Goal: Transaction & Acquisition: Purchase product/service

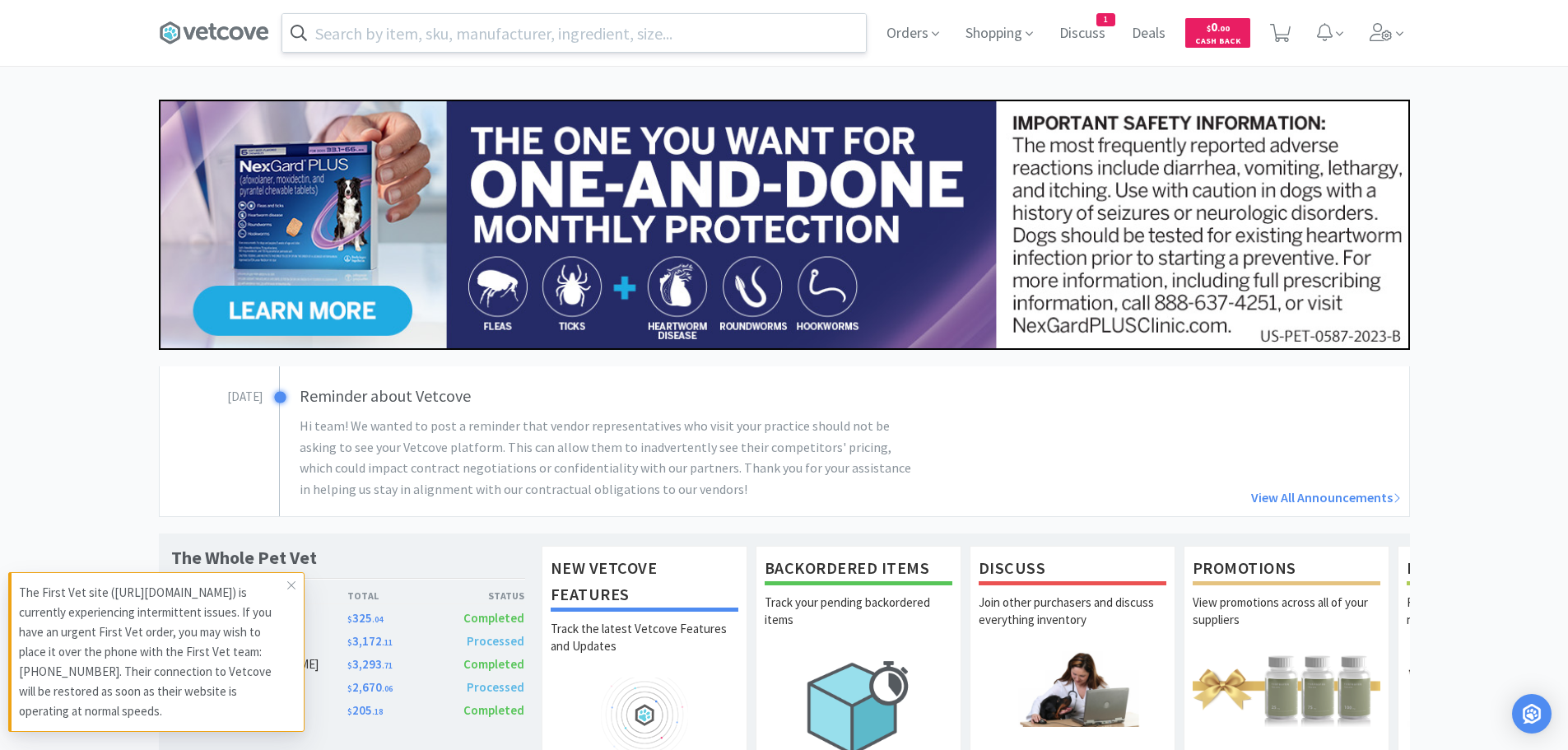
click at [597, 25] on input "text" at bounding box center [574, 32] width 584 height 38
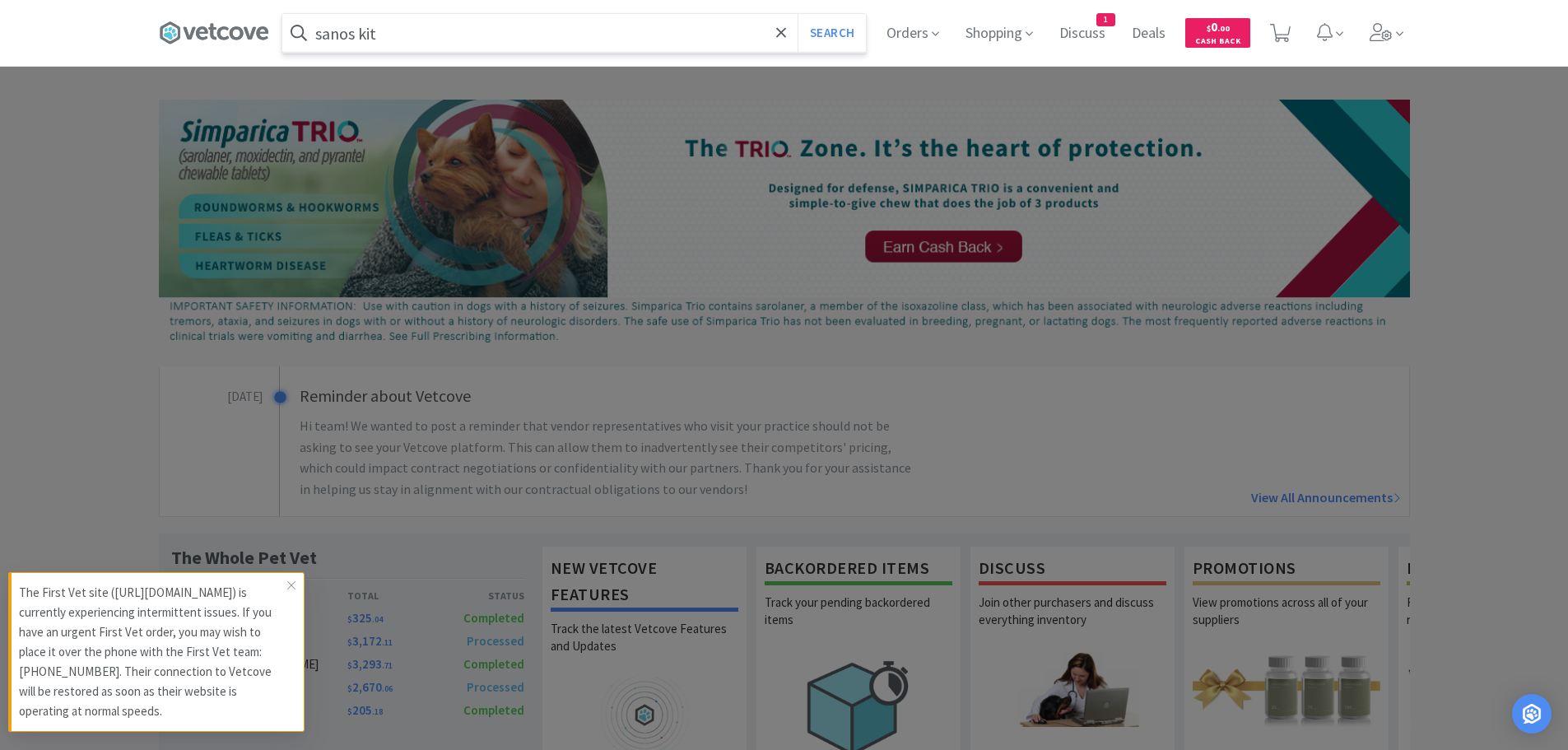
type input "sanos kit"
click at [798, 14] on button "Search" at bounding box center [832, 32] width 68 height 38
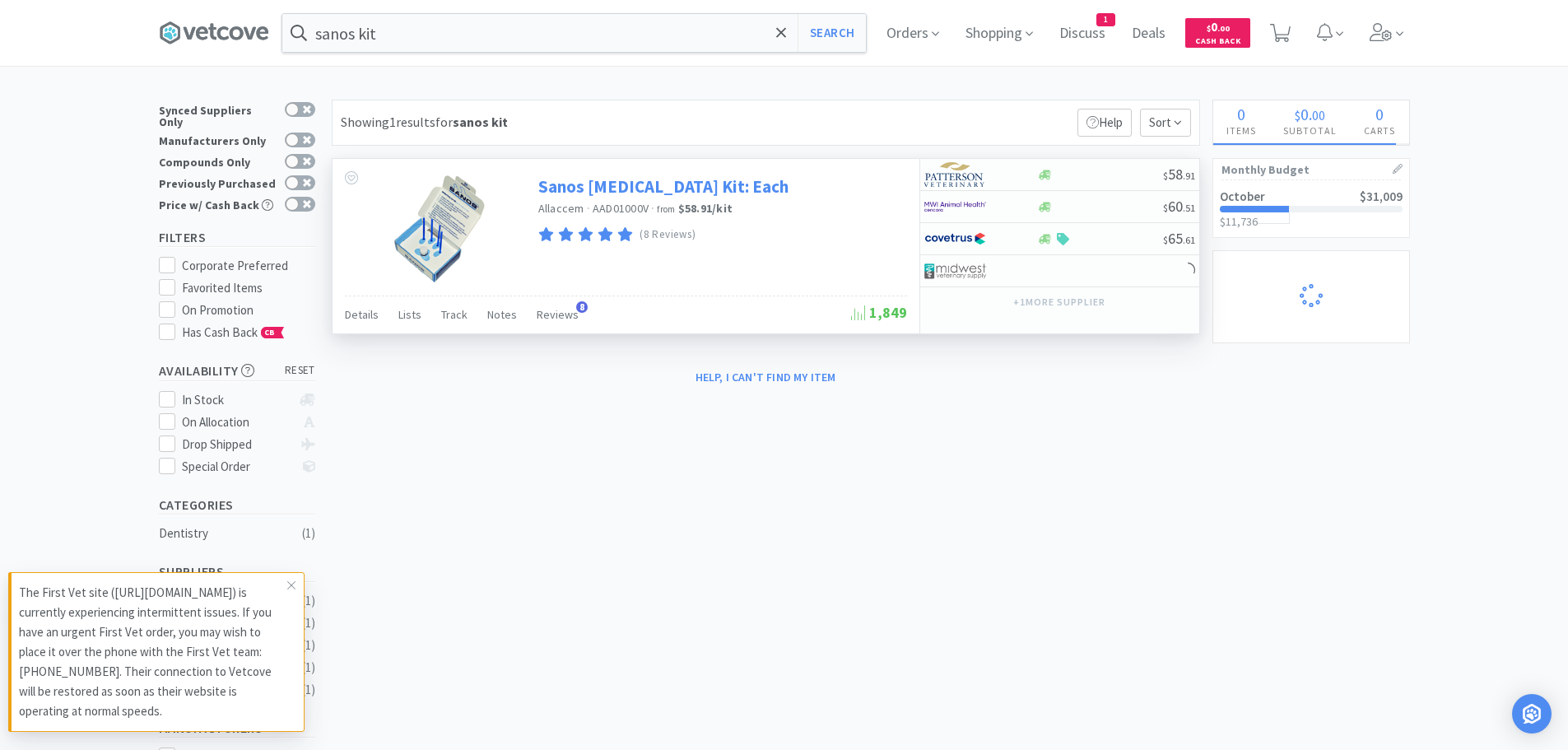
click at [647, 182] on link "Sanos [MEDICAL_DATA] Kit: Each" at bounding box center [664, 187] width 250 height 22
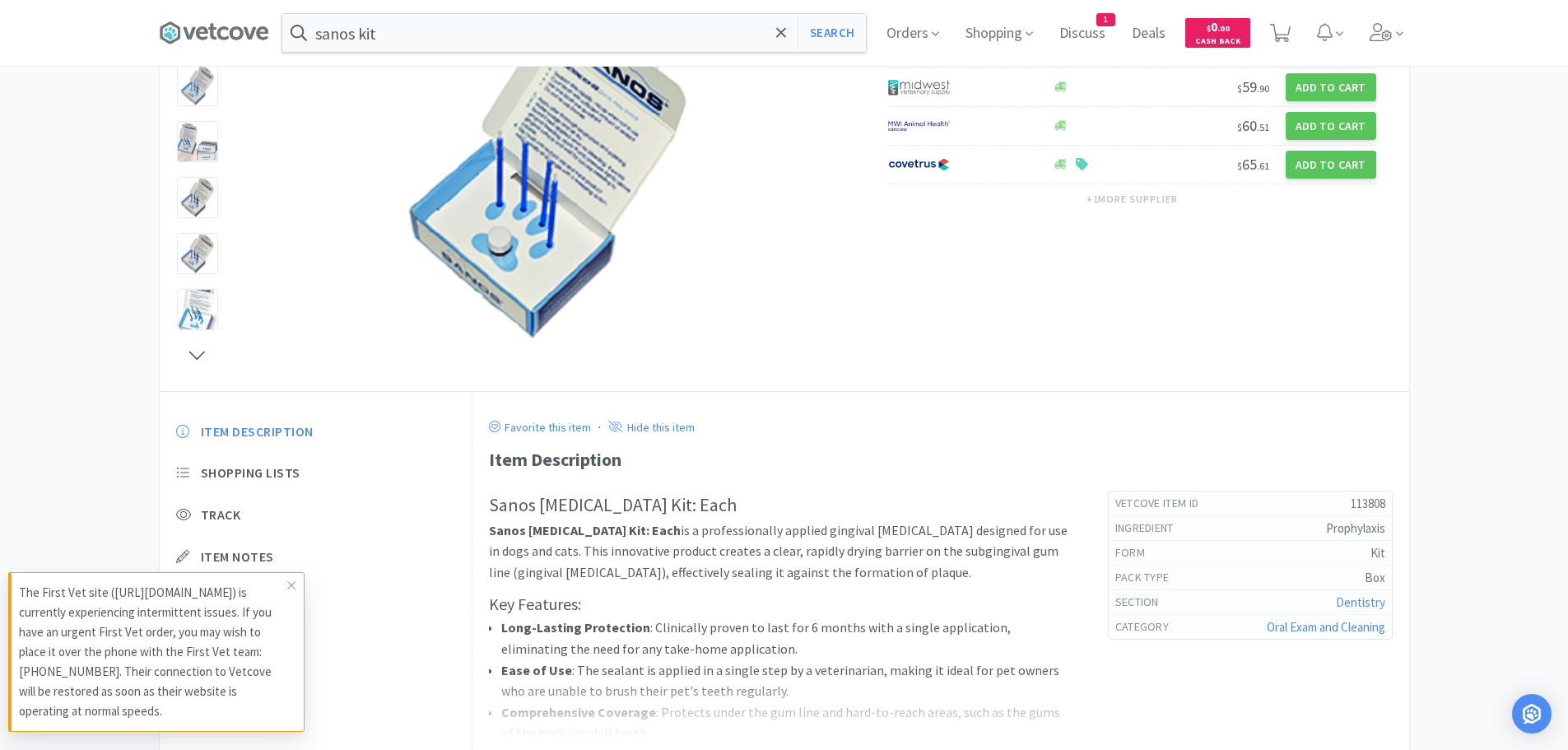
scroll to position [247, 0]
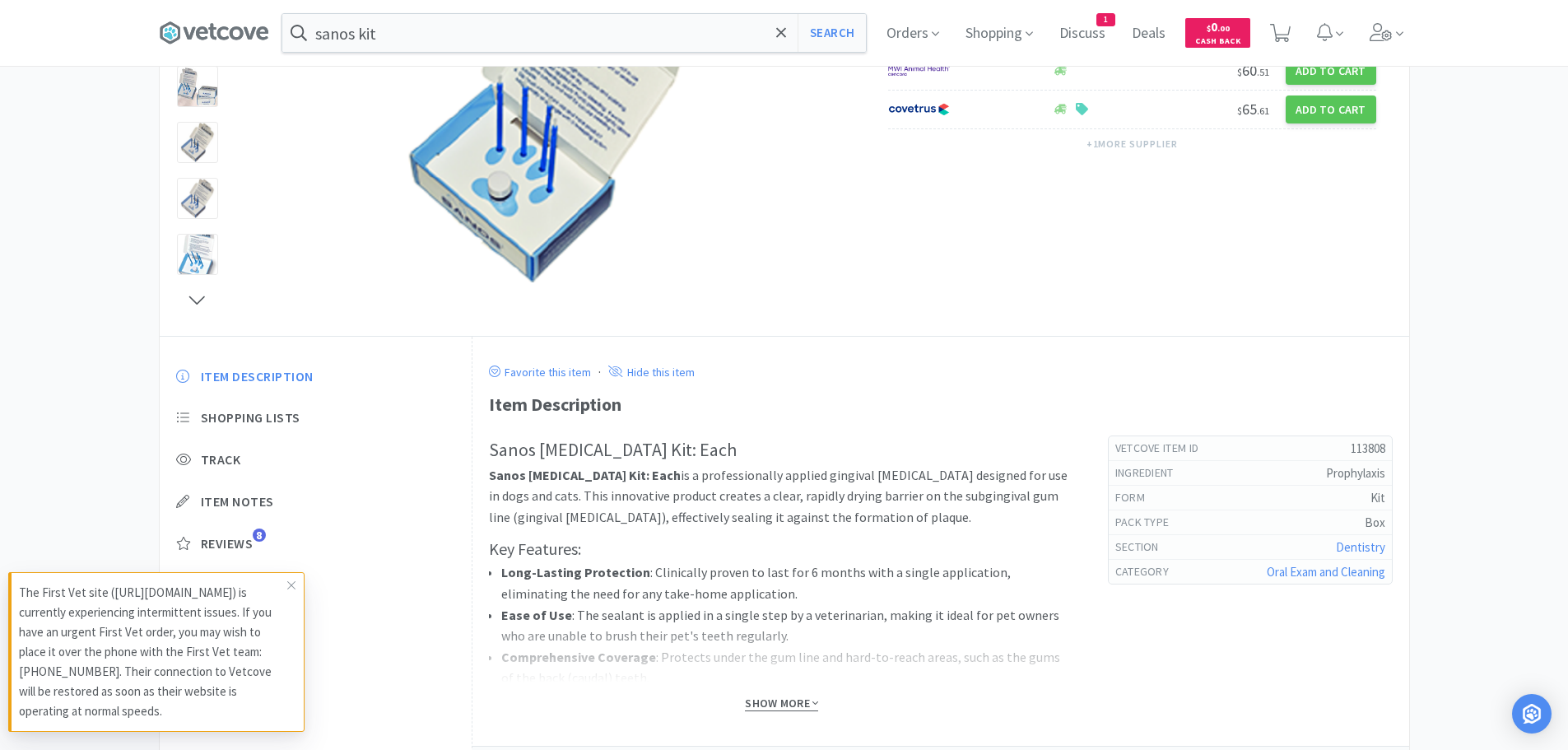
click at [794, 702] on span "Show More" at bounding box center [782, 703] width 74 height 16
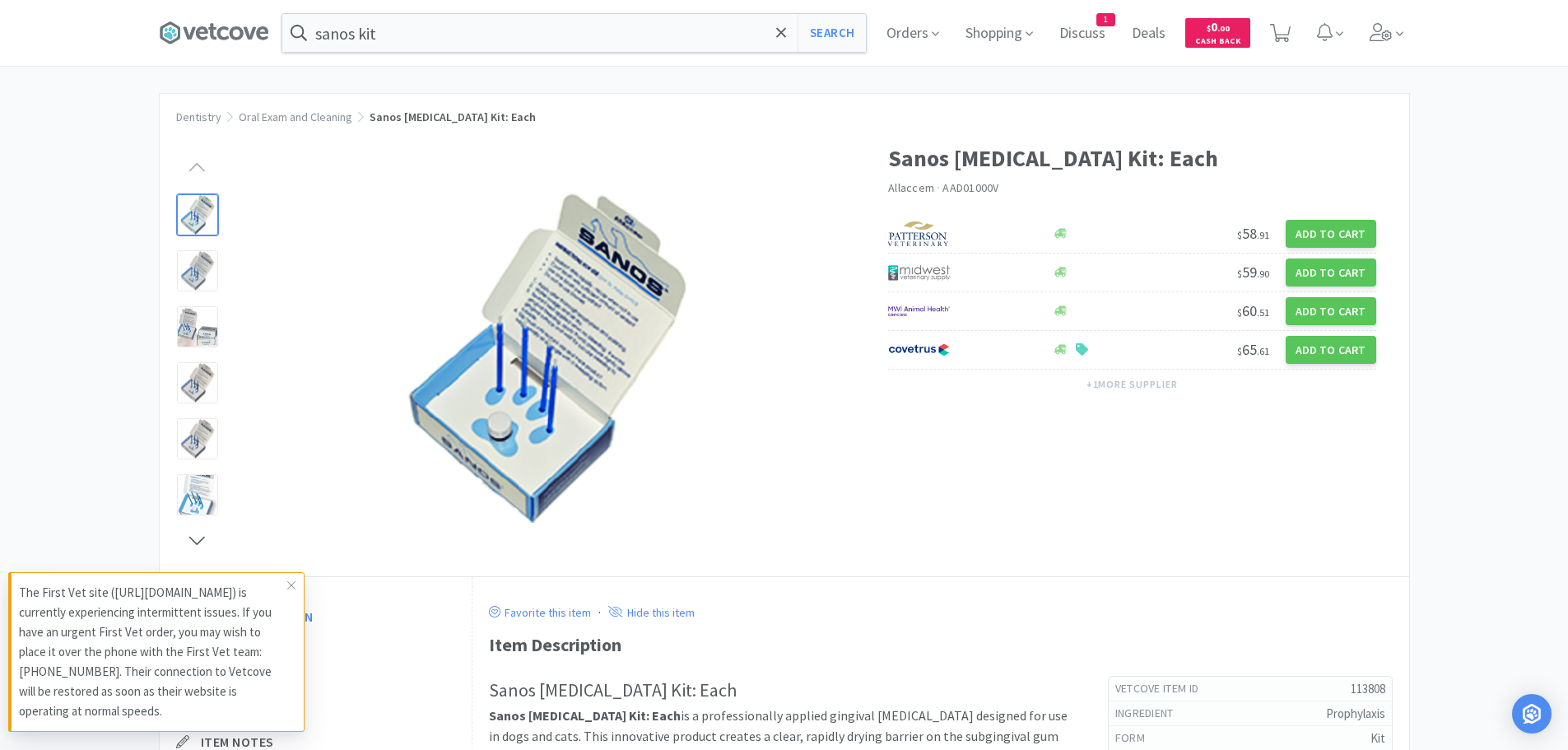
scroll to position [0, 0]
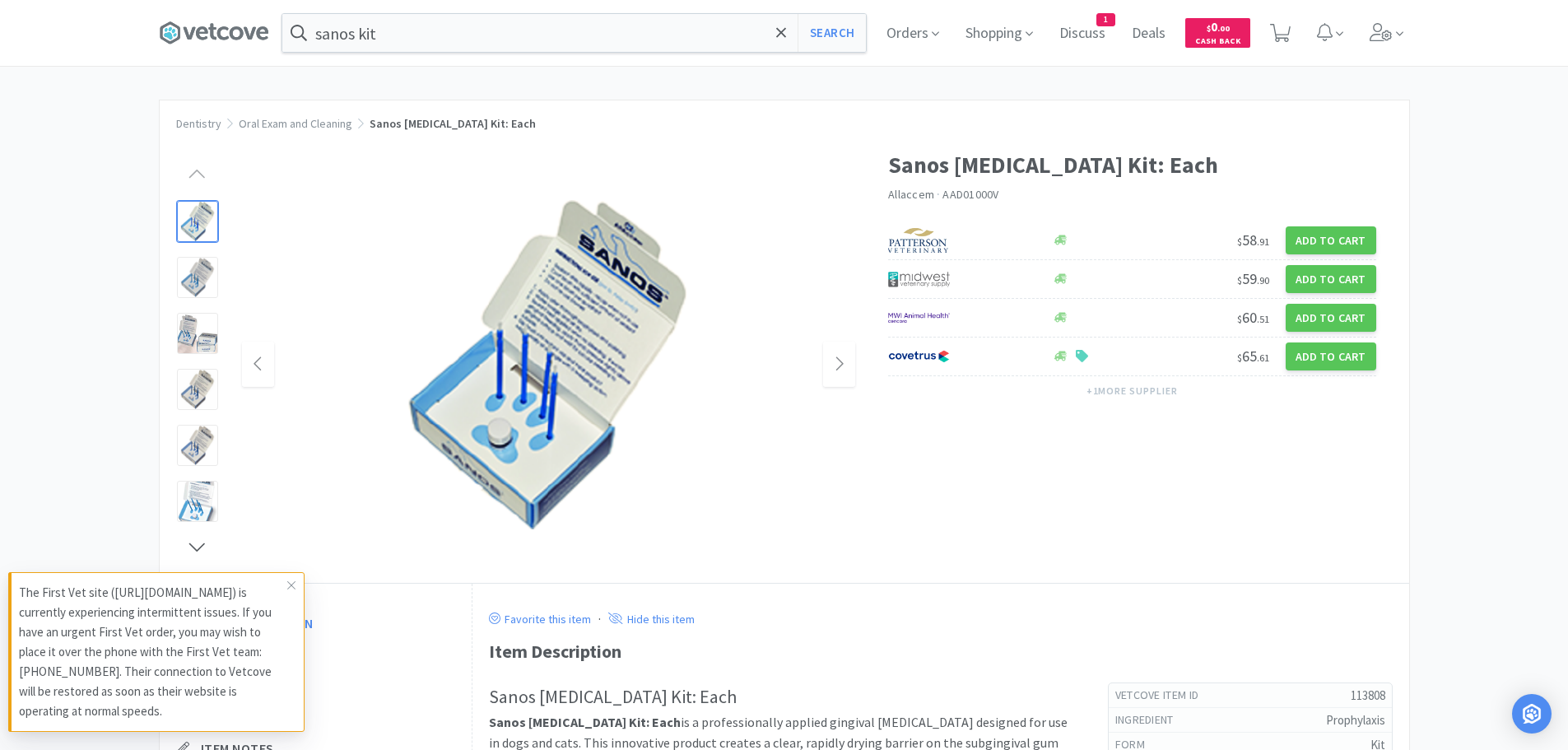
click at [562, 330] on img at bounding box center [548, 365] width 329 height 329
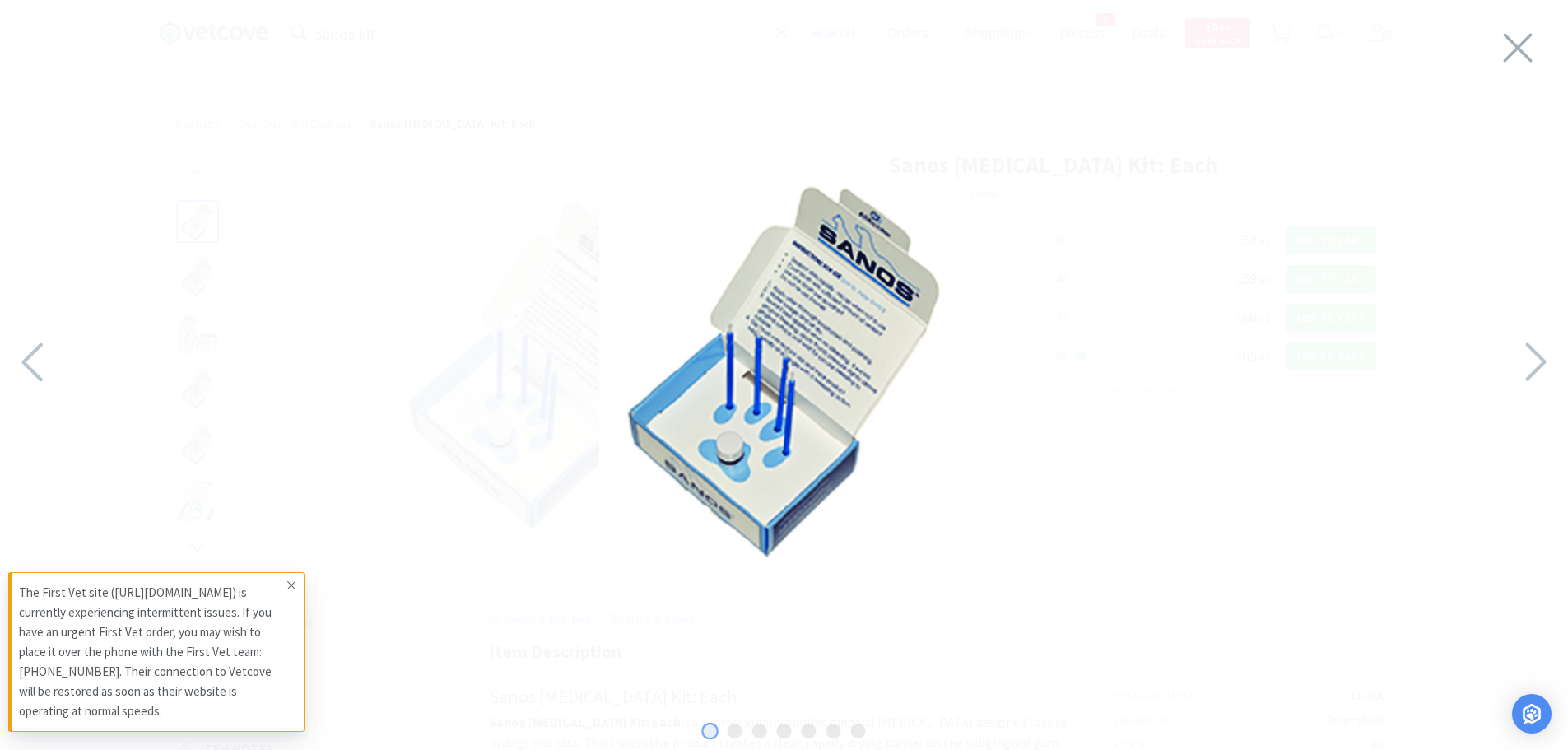
click at [296, 579] on icon at bounding box center [291, 585] width 10 height 13
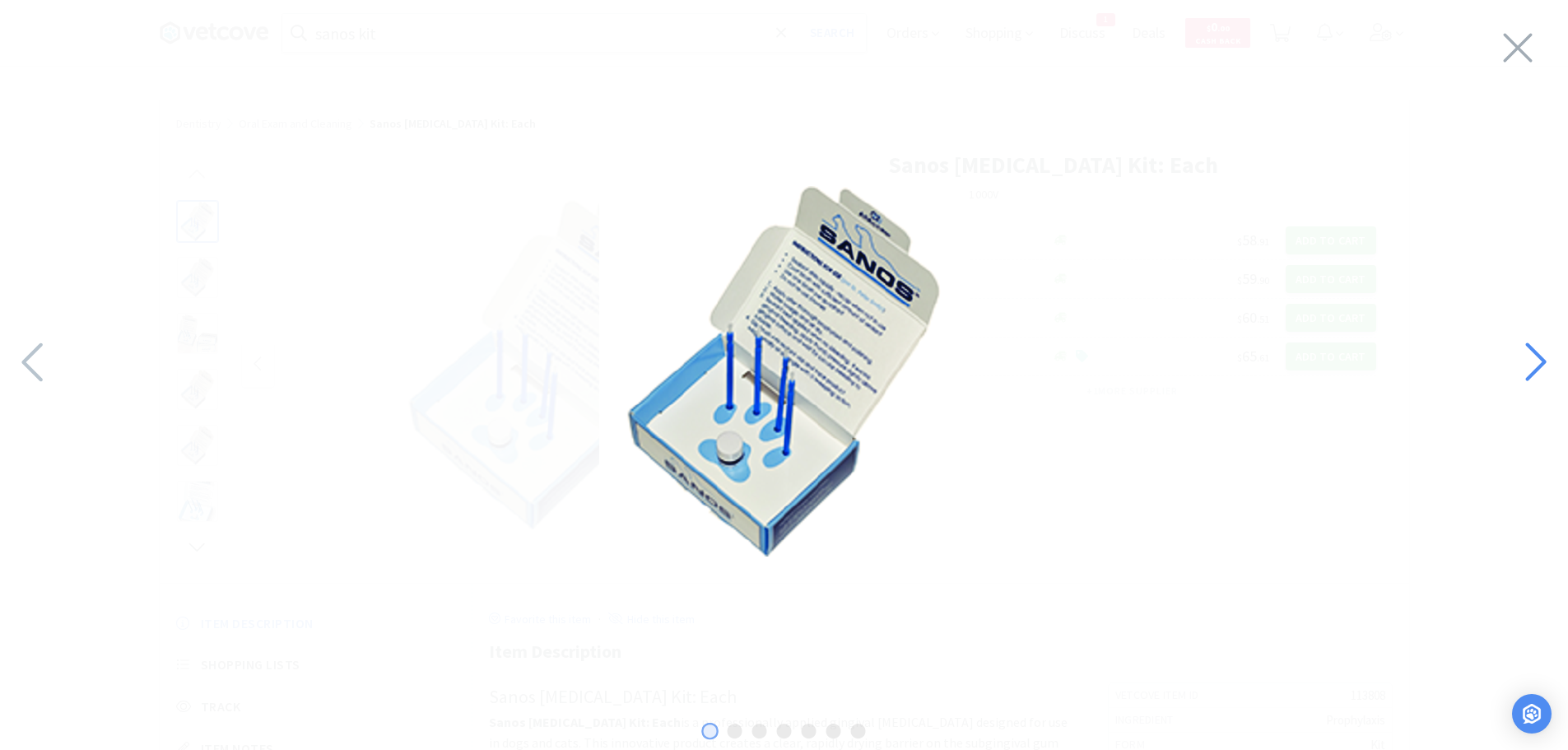
click at [1528, 355] on icon at bounding box center [1535, 362] width 36 height 56
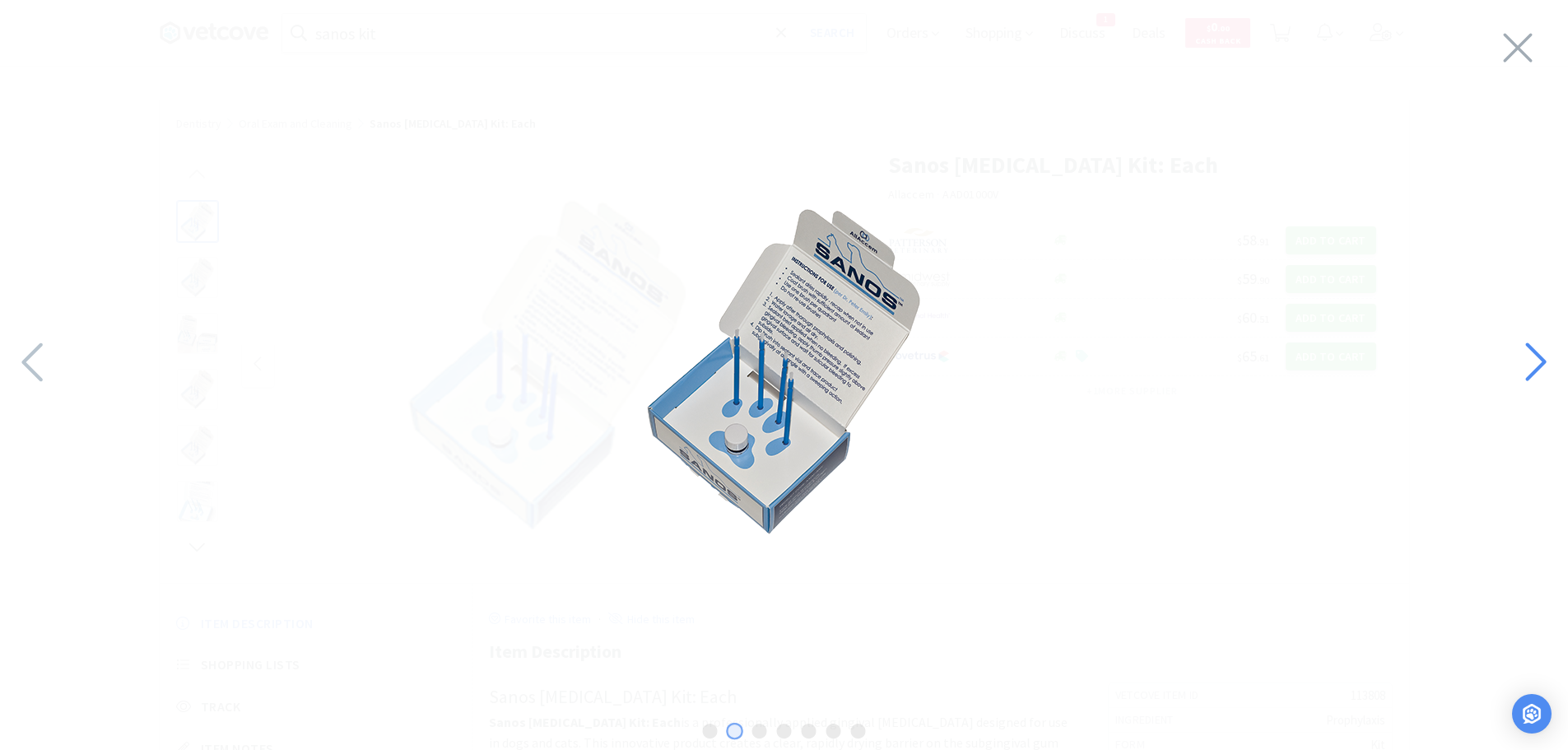
click at [1528, 355] on icon at bounding box center [1535, 362] width 36 height 56
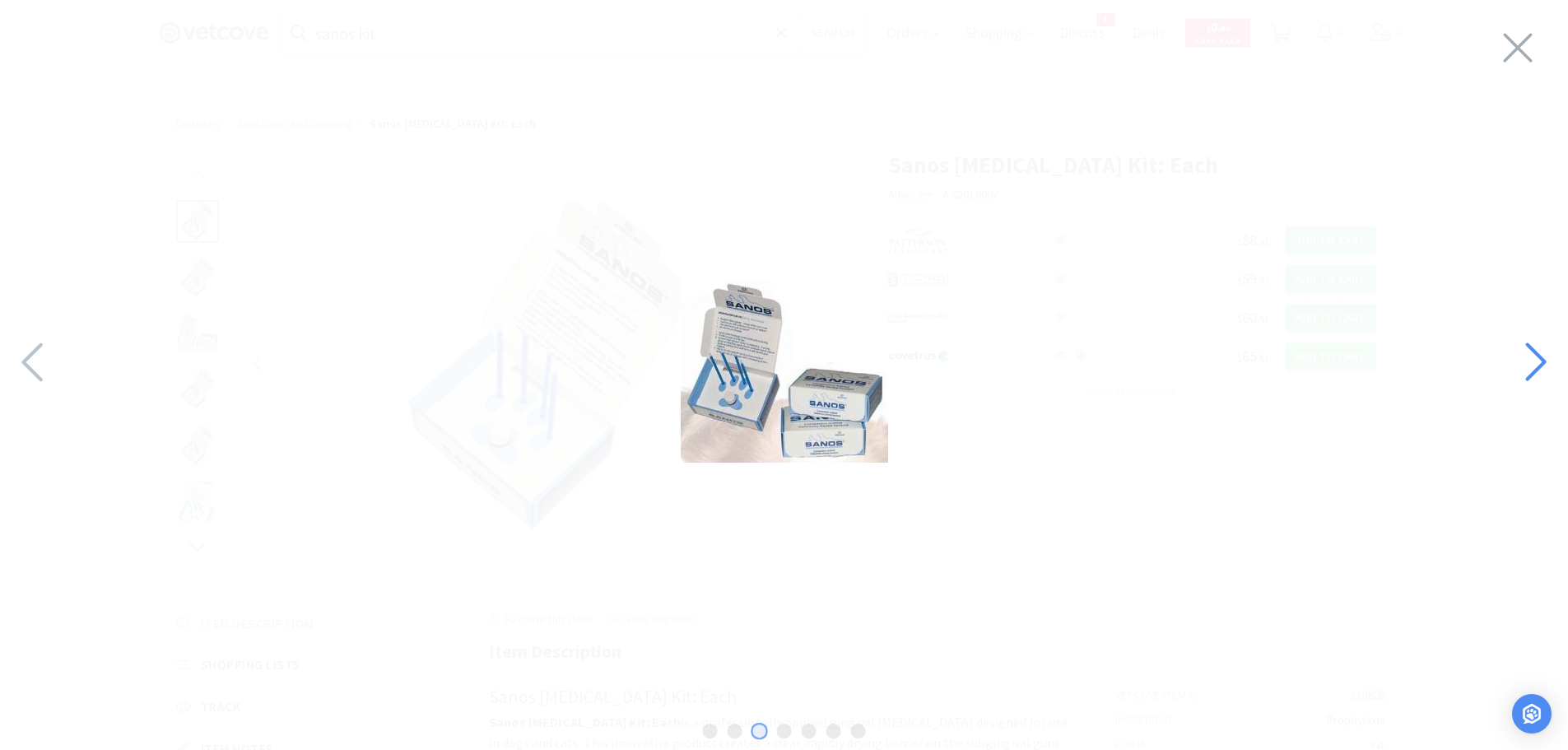
click at [1532, 359] on icon at bounding box center [1535, 362] width 36 height 56
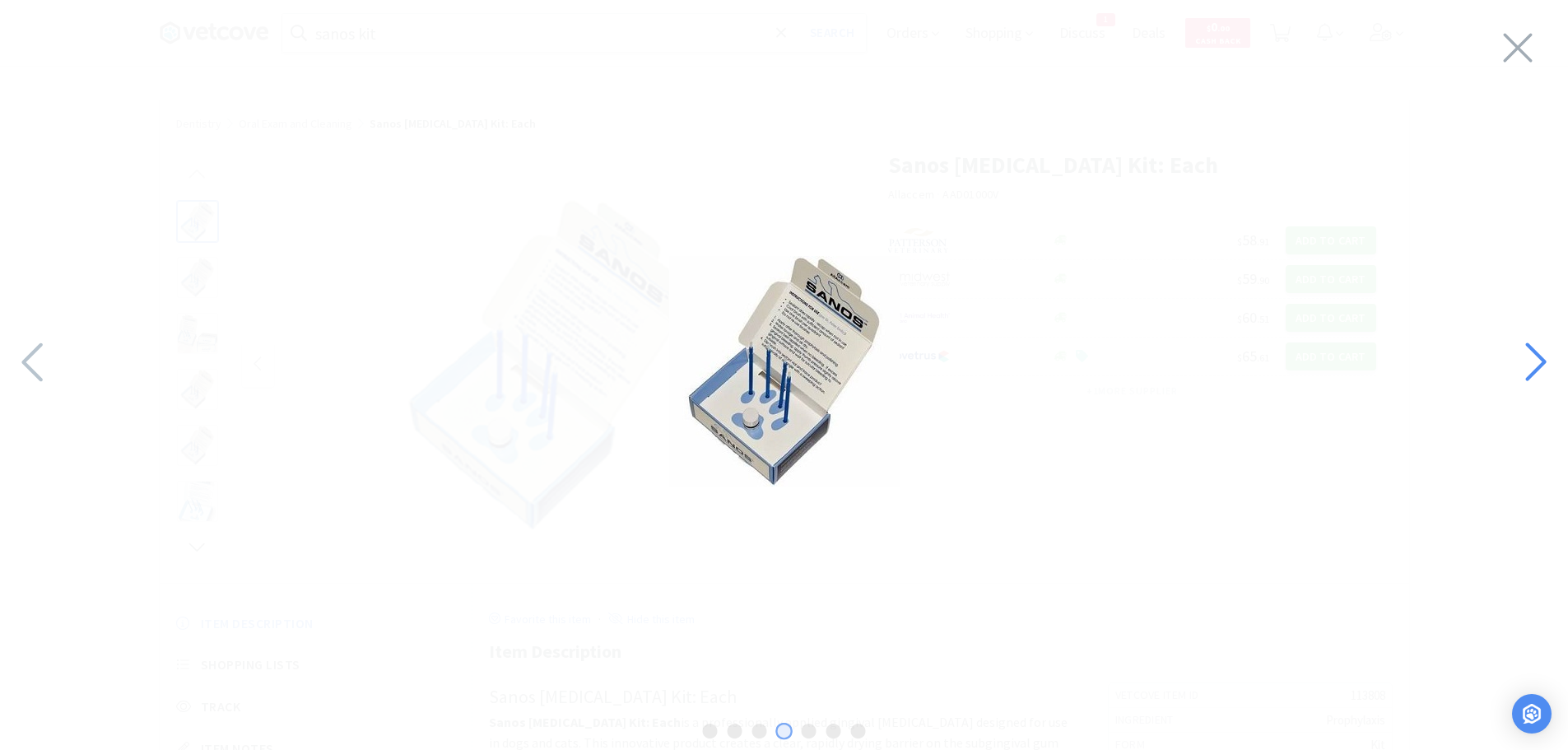
click at [1532, 359] on icon at bounding box center [1535, 362] width 36 height 56
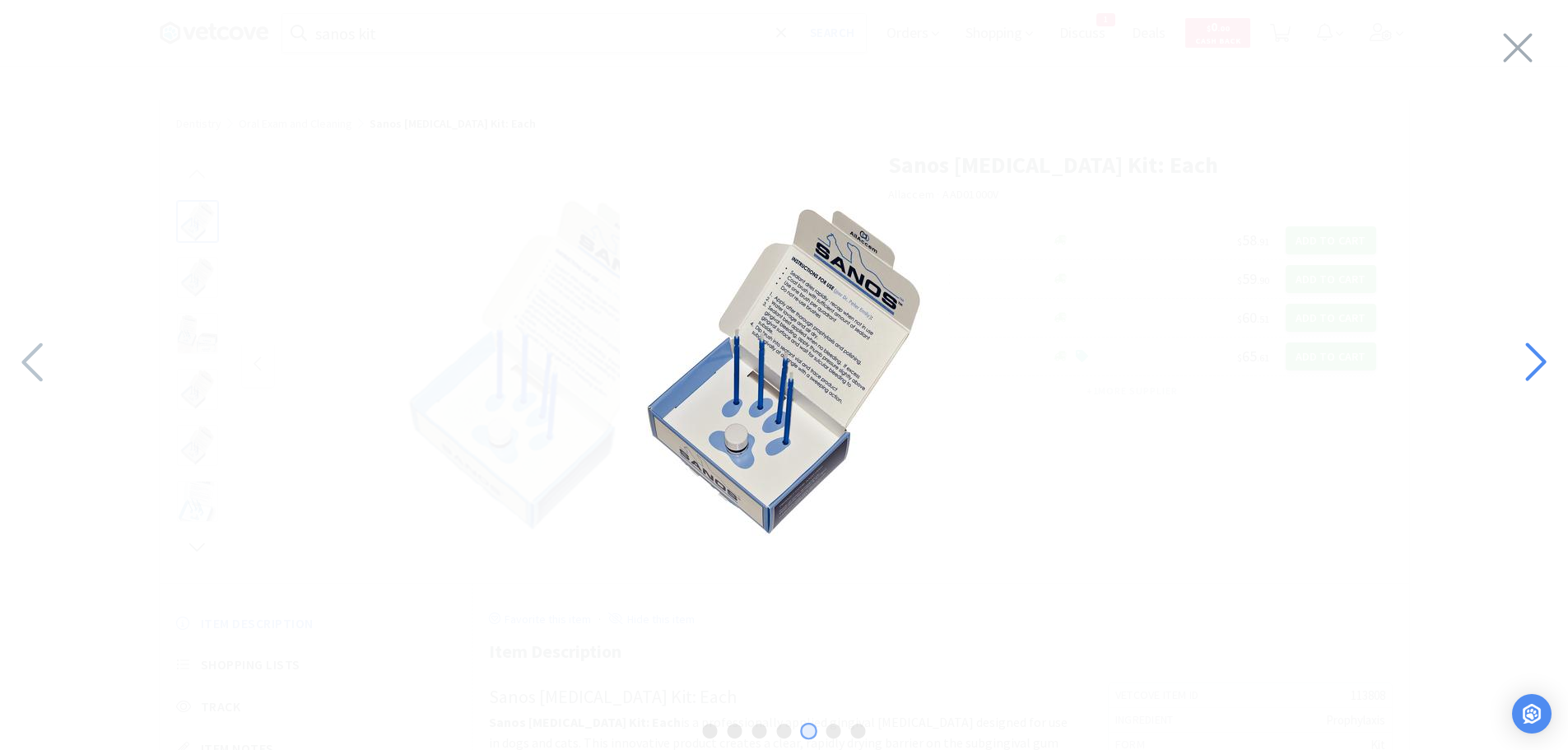
click at [1532, 359] on icon at bounding box center [1535, 362] width 36 height 56
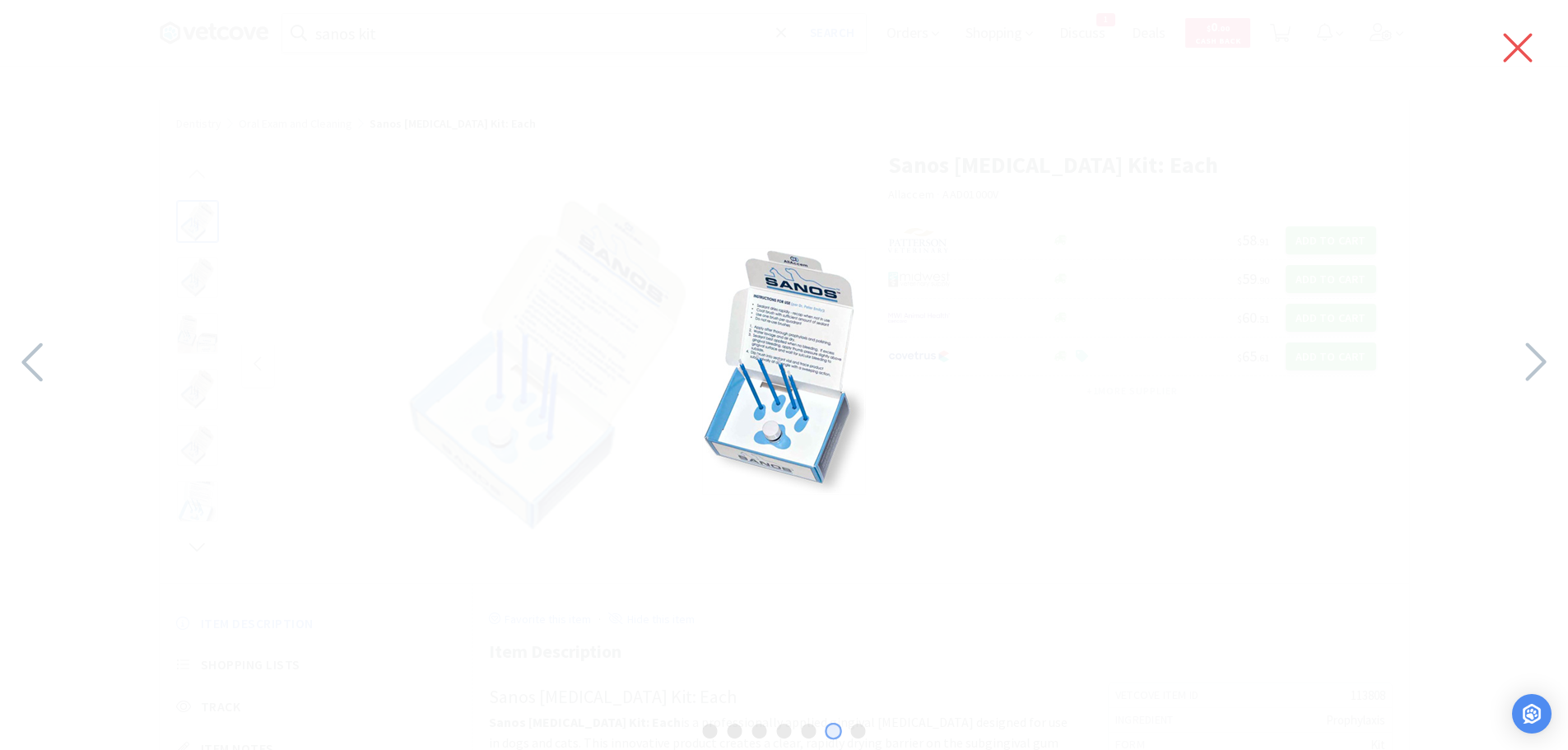
click at [1528, 43] on icon at bounding box center [1518, 48] width 35 height 46
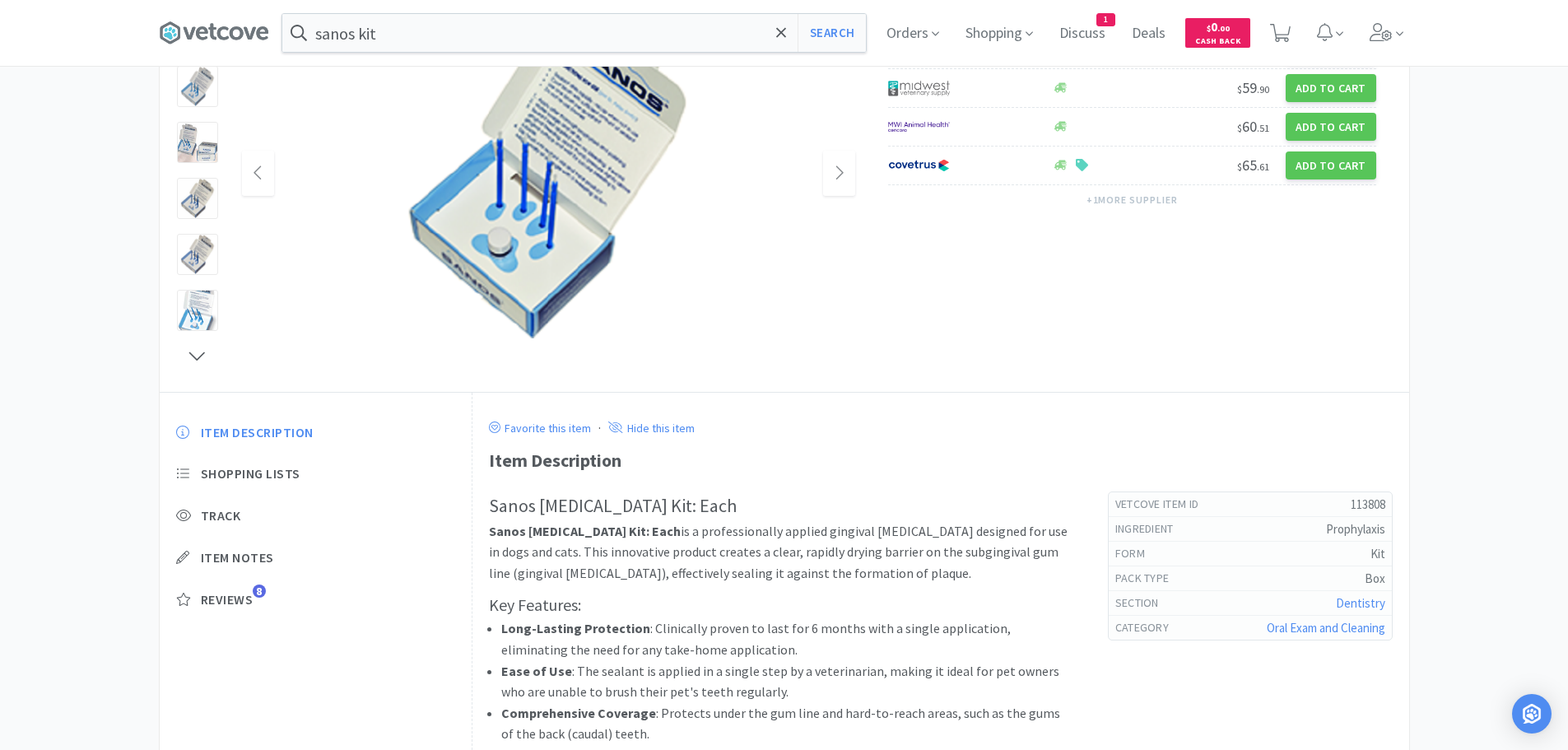
scroll to position [147, 0]
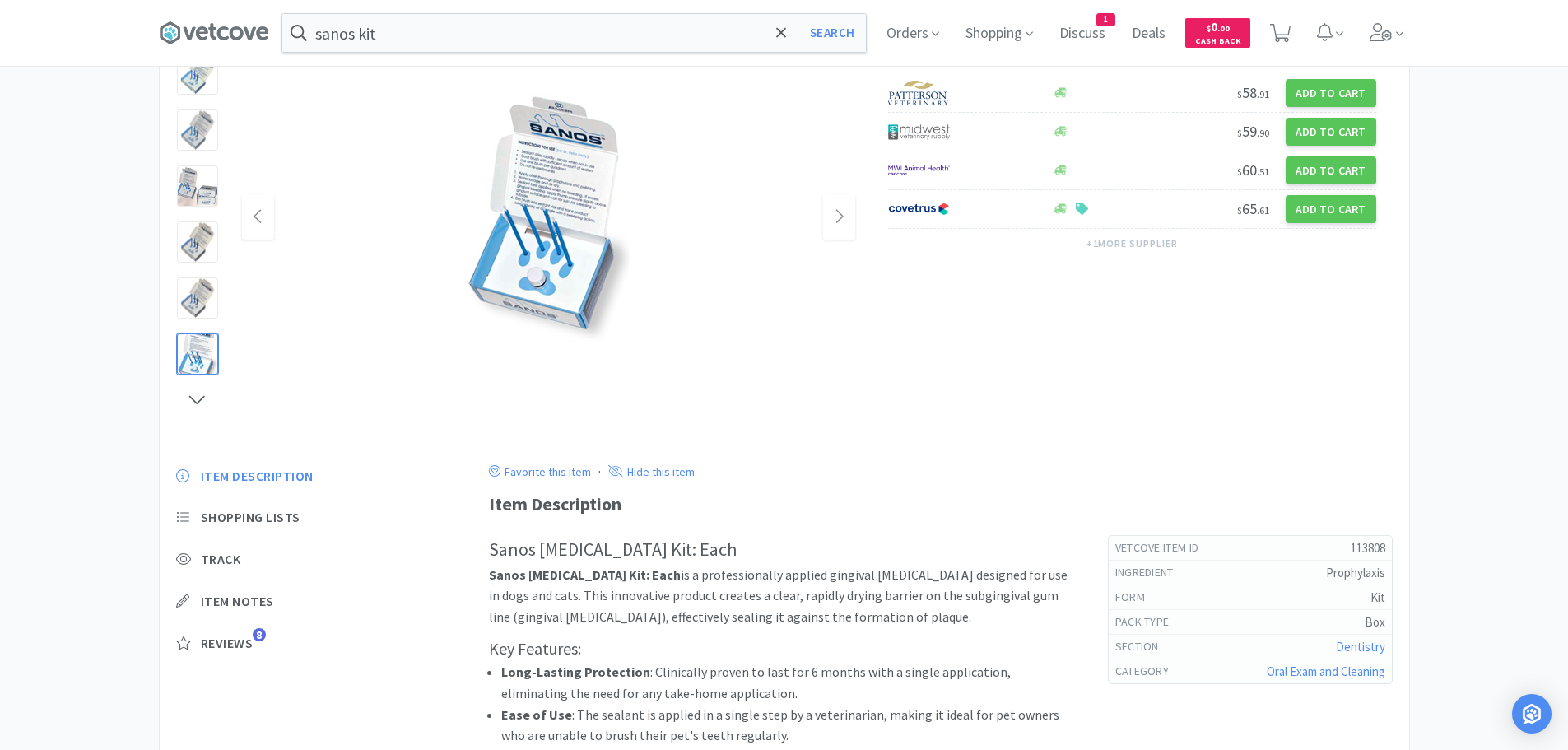
click at [196, 352] on div at bounding box center [198, 354] width 41 height 41
click at [547, 163] on img at bounding box center [549, 217] width 164 height 247
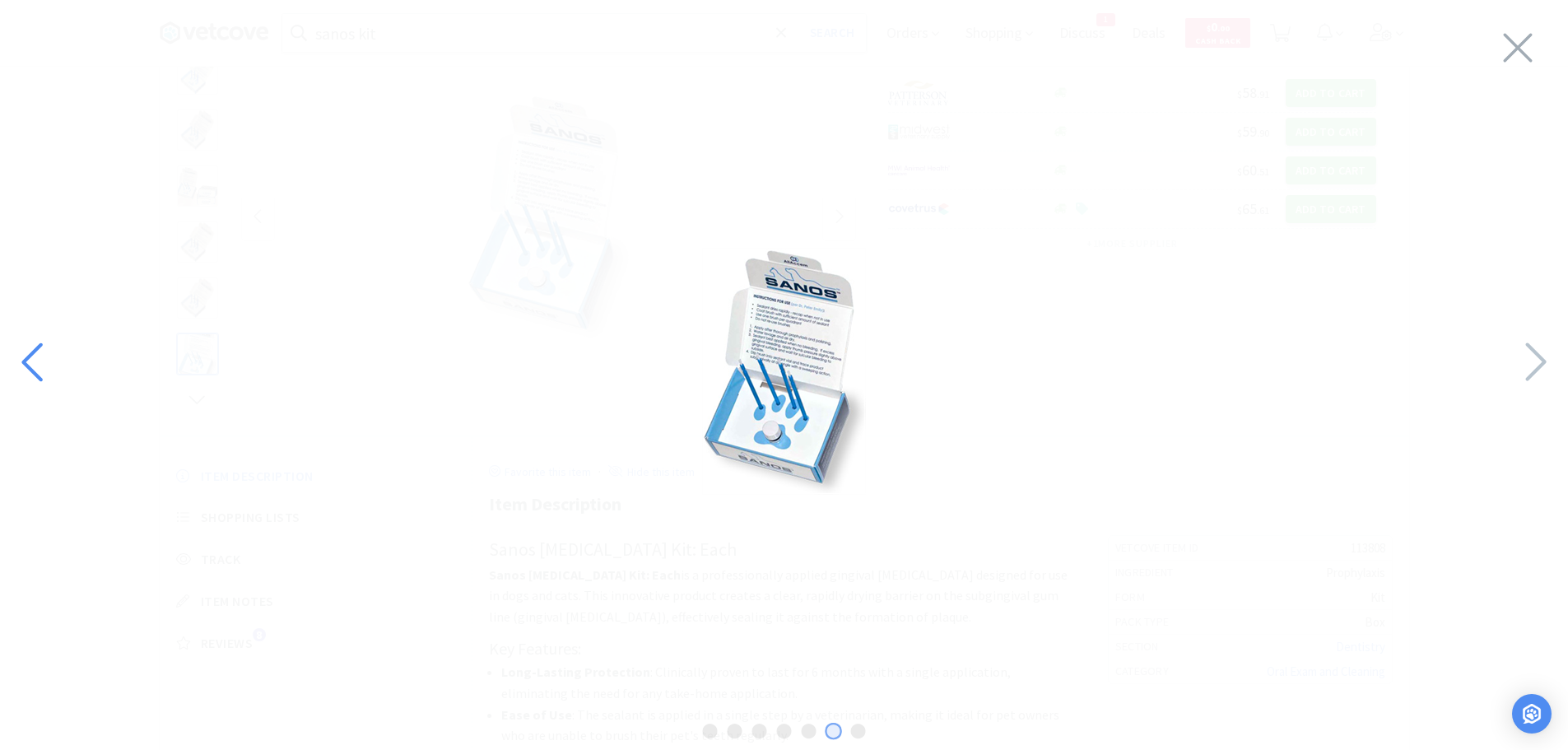
click at [36, 358] on icon at bounding box center [34, 362] width 36 height 56
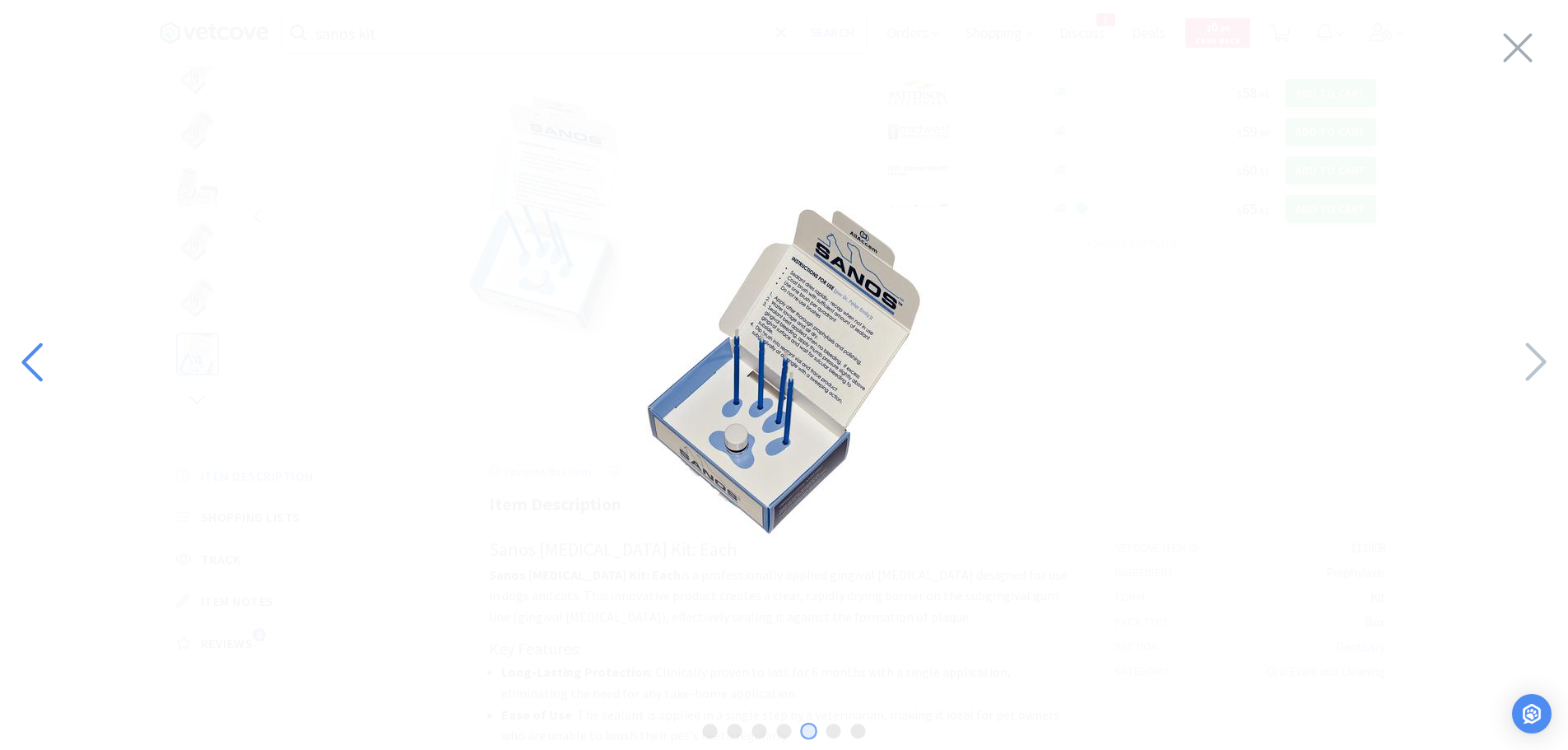
click at [40, 362] on icon at bounding box center [34, 362] width 36 height 56
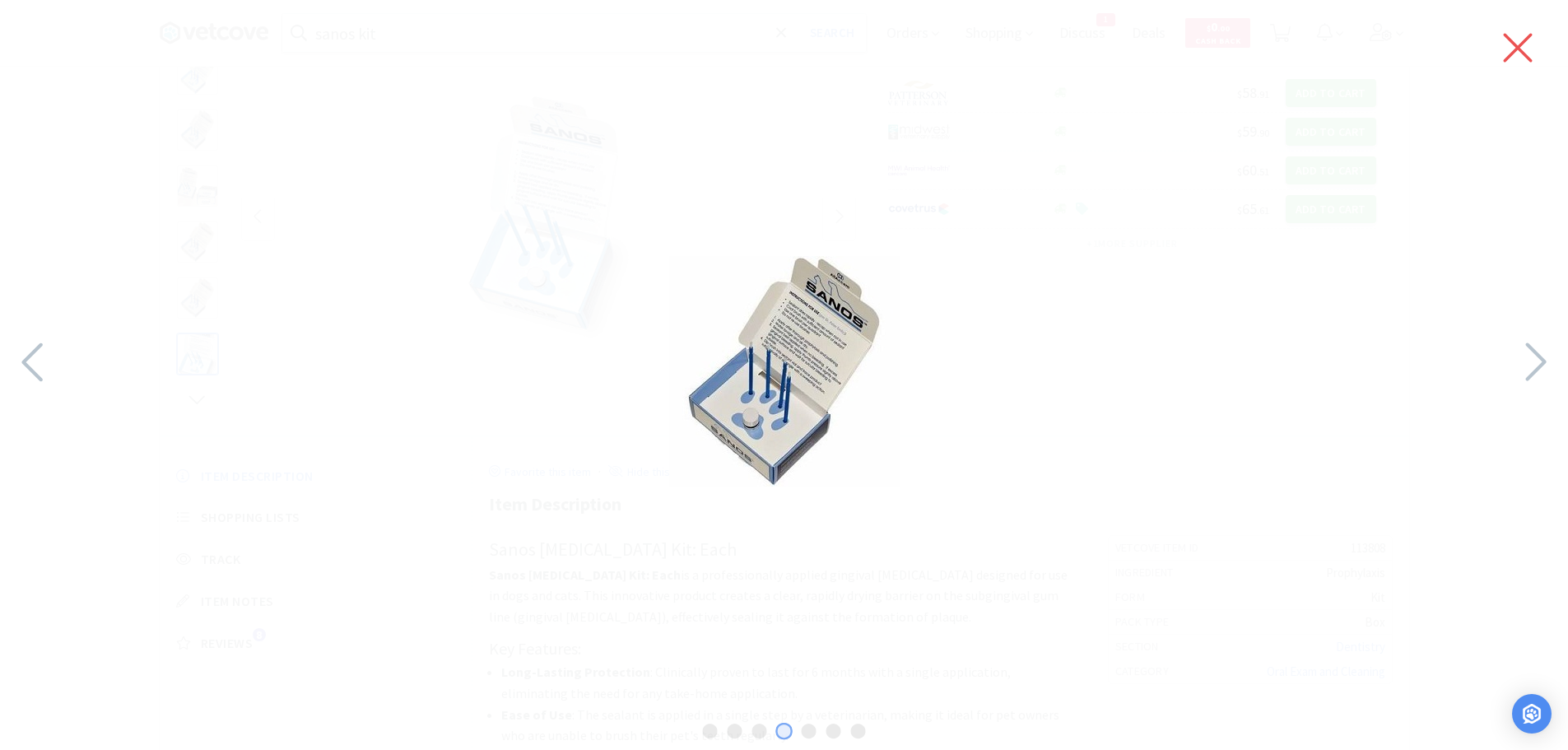
click at [1530, 41] on icon at bounding box center [1518, 48] width 35 height 46
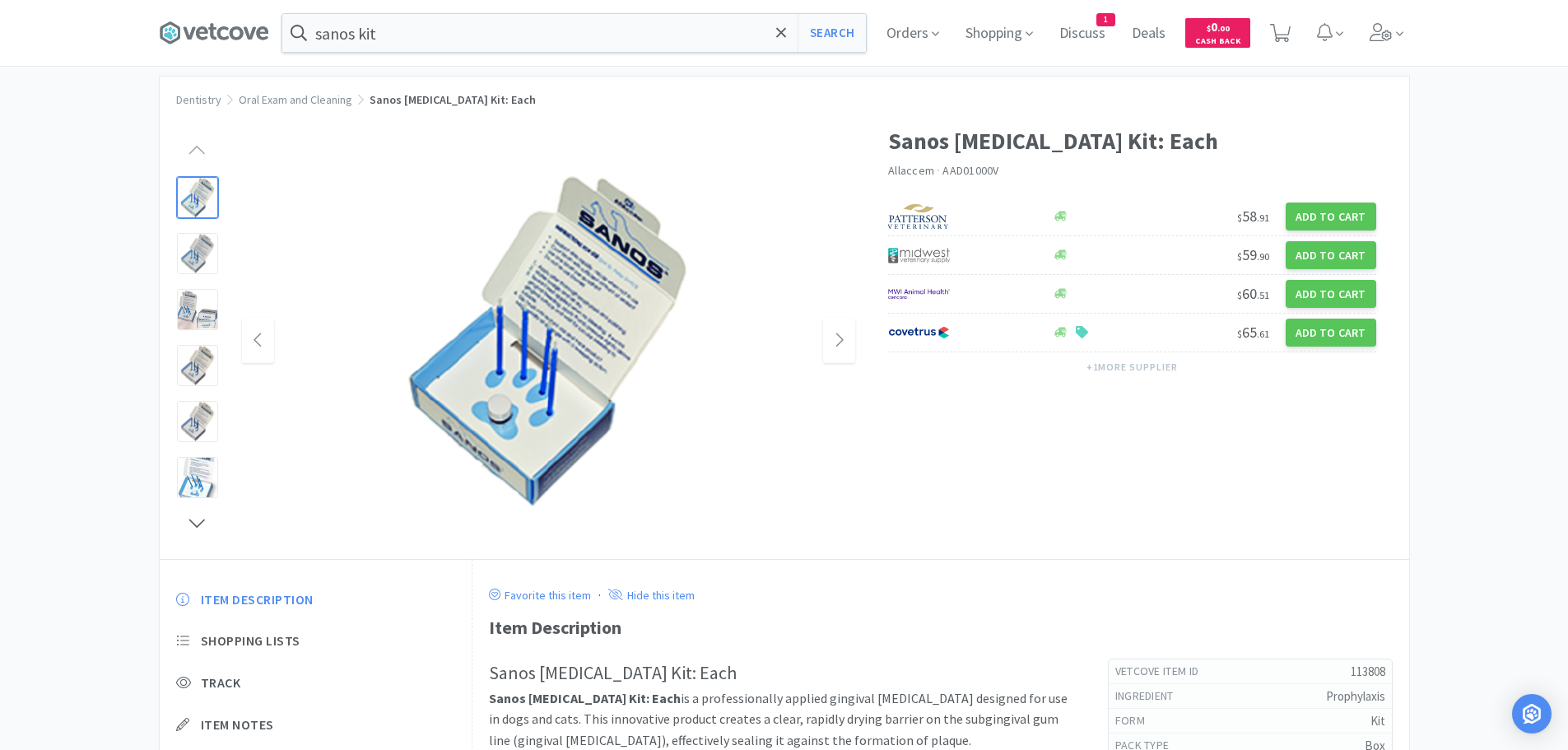
scroll to position [0, 0]
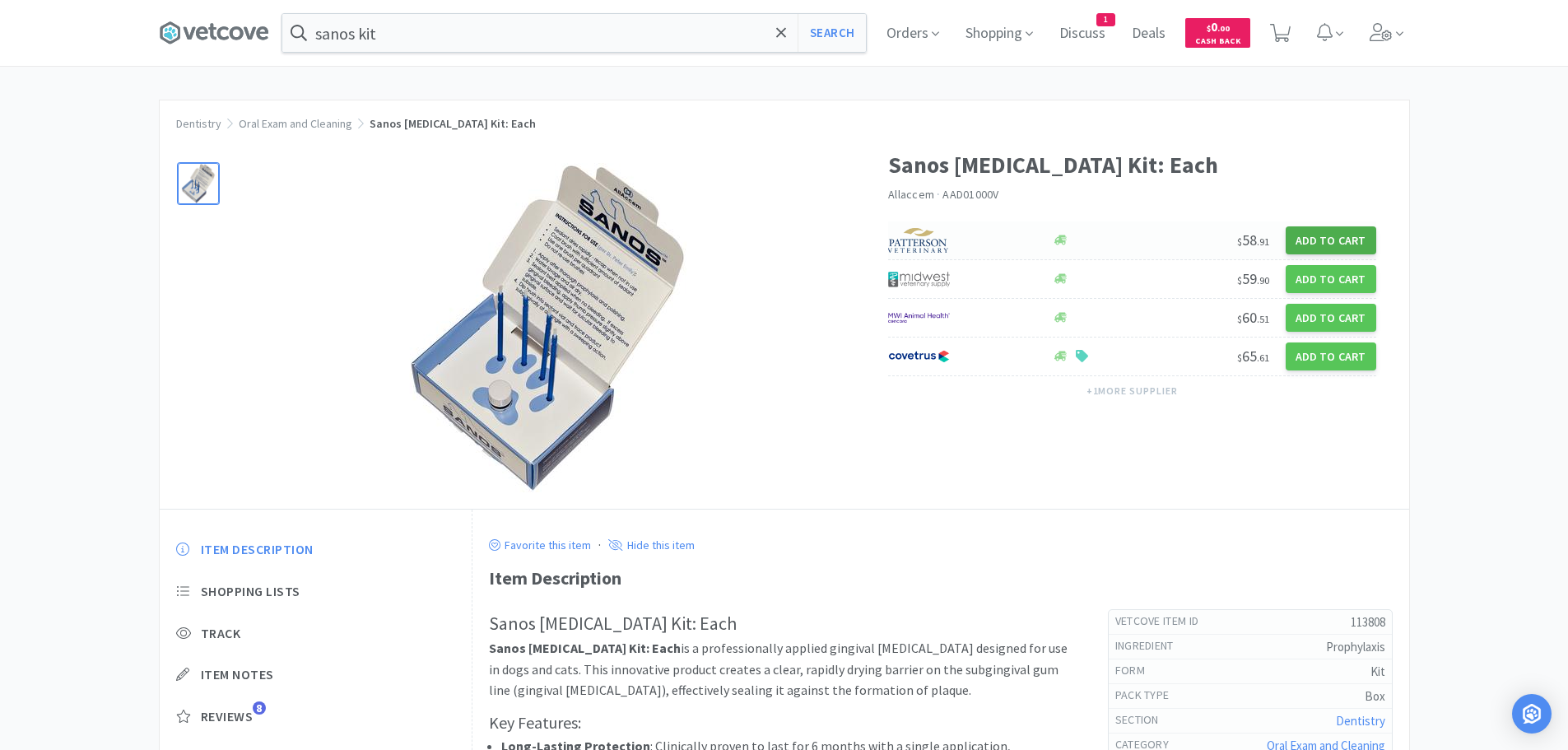
click at [1360, 234] on button "Add to Cart" at bounding box center [1331, 240] width 91 height 28
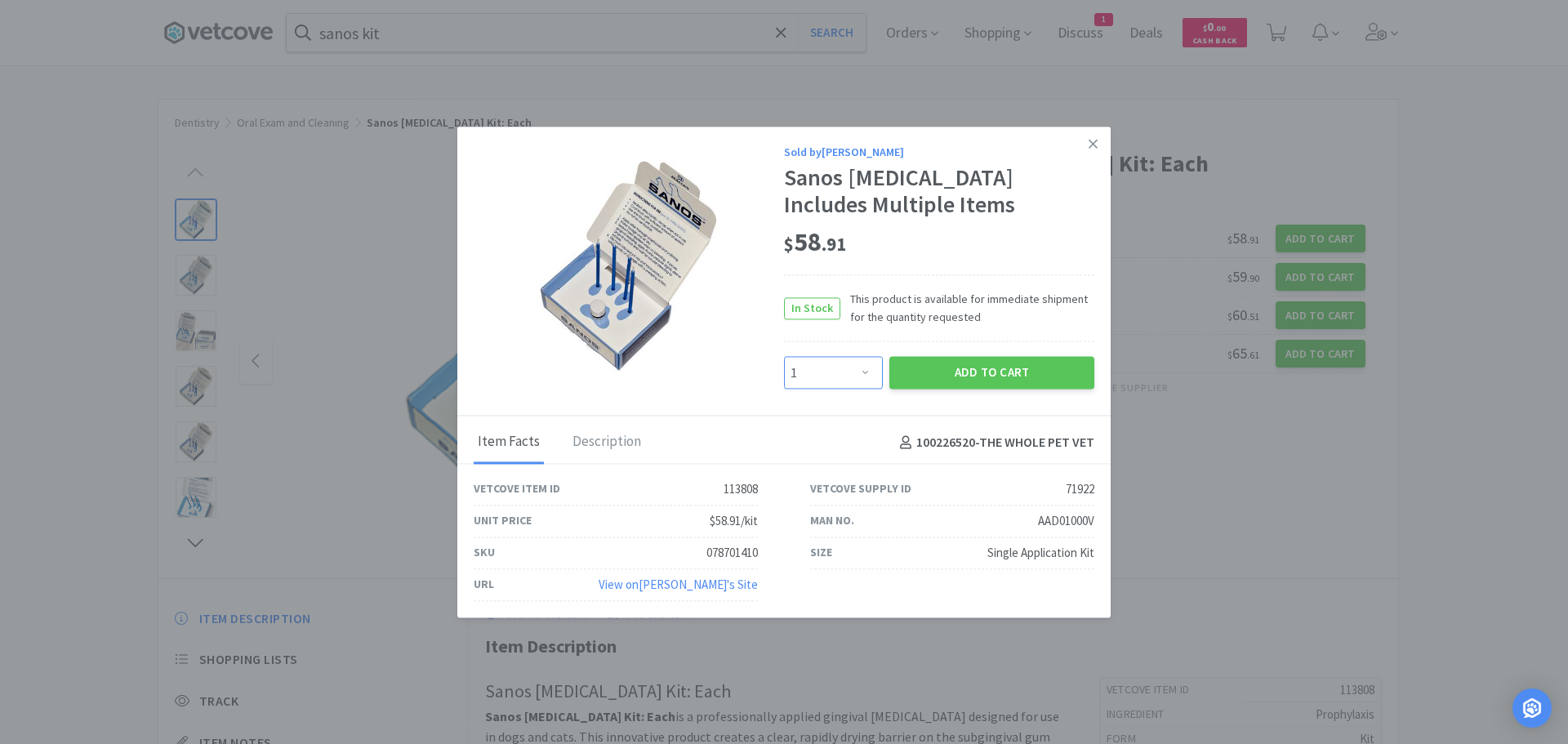
click at [869, 362] on select "Enter Quantity 1 2 3 4 5 6 7 8 9 10 11 12 13 14 15 16 17 18 19 20 Enter Quantity" at bounding box center [833, 373] width 98 height 33
select select "2"
click at [784, 356] on select "Enter Quantity 1 2 3 4 5 6 7 8 9 10 11 12 13 14 15 16 17 18 19 20 Enter Quantity" at bounding box center [833, 373] width 98 height 33
click at [1009, 367] on button "Add to Cart" at bounding box center [991, 373] width 205 height 33
